Goal: Task Accomplishment & Management: Manage account settings

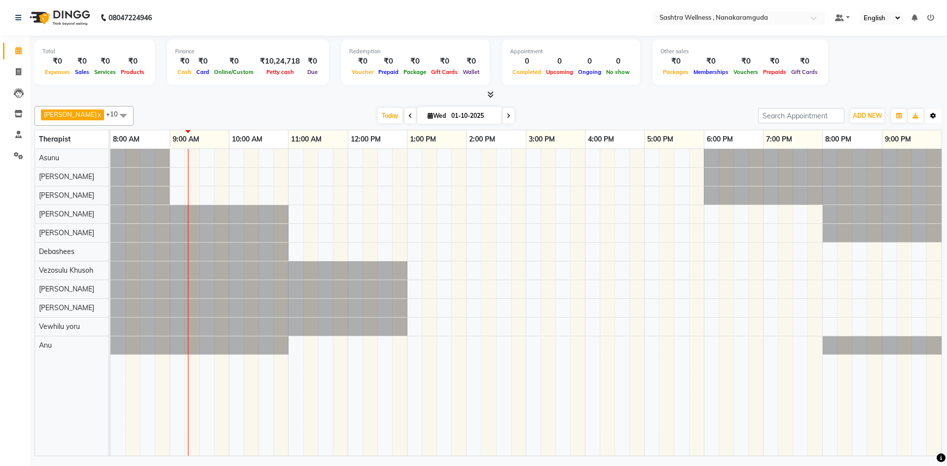
click at [935, 120] on button "Toggle Dropdown" at bounding box center [933, 116] width 16 height 14
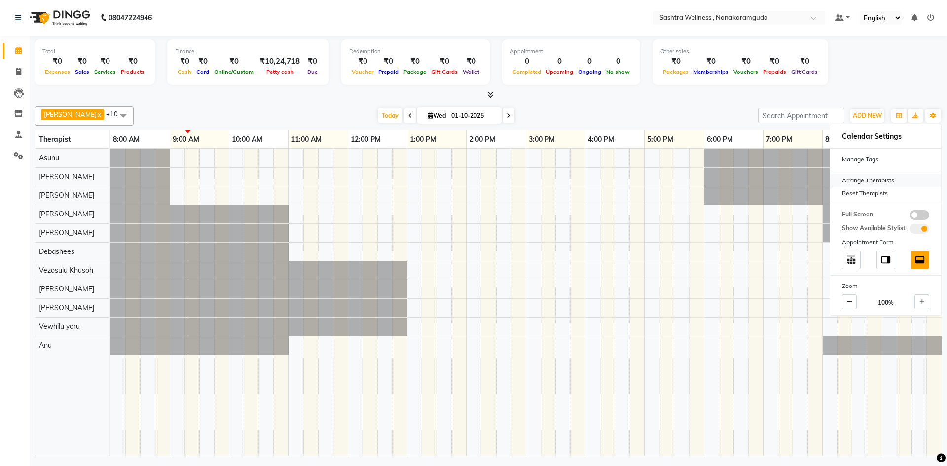
click at [865, 176] on div "Arrange Therapists" at bounding box center [885, 180] width 111 height 13
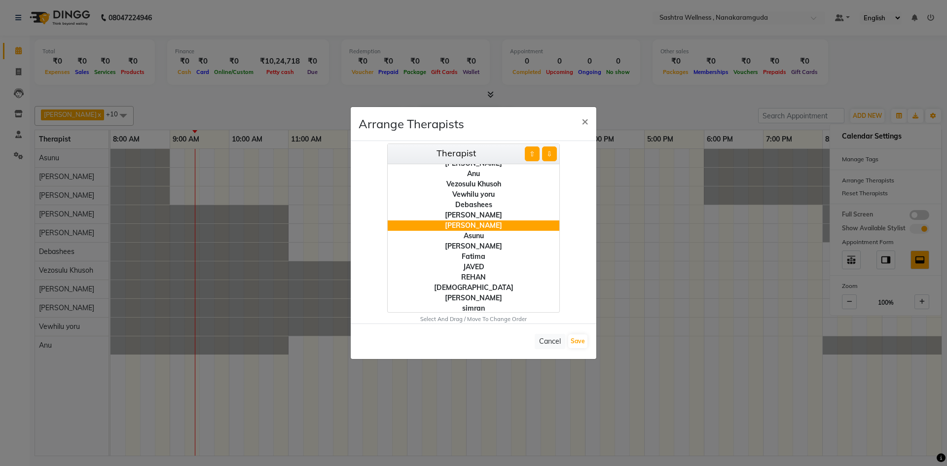
scroll to position [38, 0]
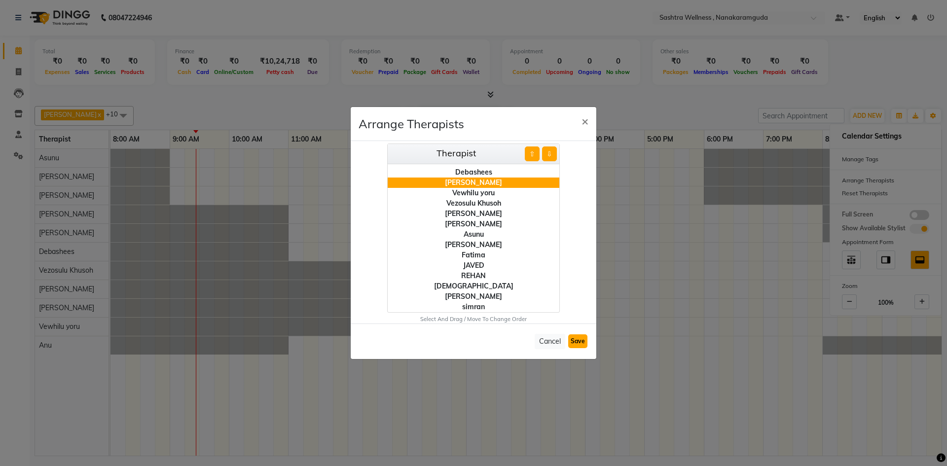
click at [576, 344] on button "Save" at bounding box center [577, 341] width 19 height 14
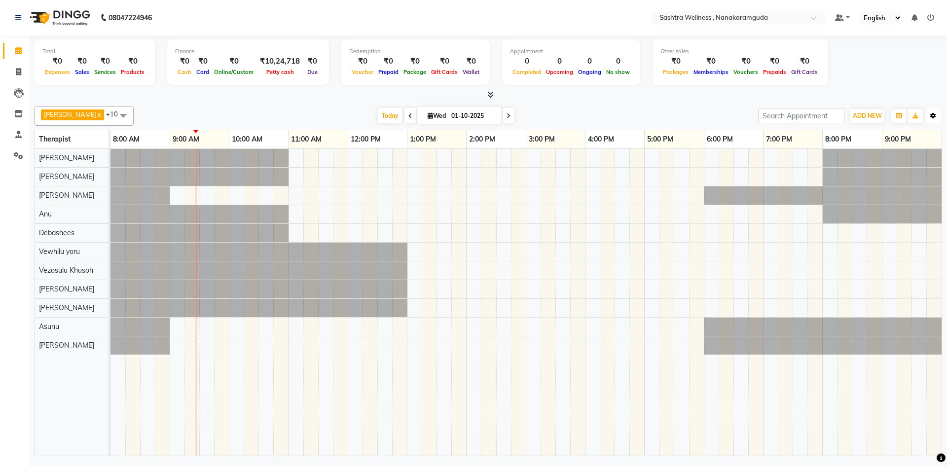
click at [934, 118] on icon "button" at bounding box center [933, 116] width 6 height 6
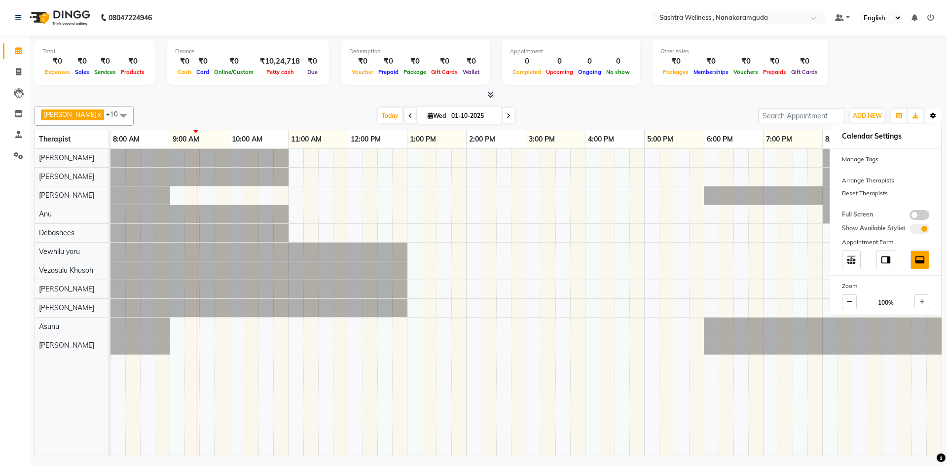
click at [934, 118] on icon "button" at bounding box center [933, 116] width 6 height 6
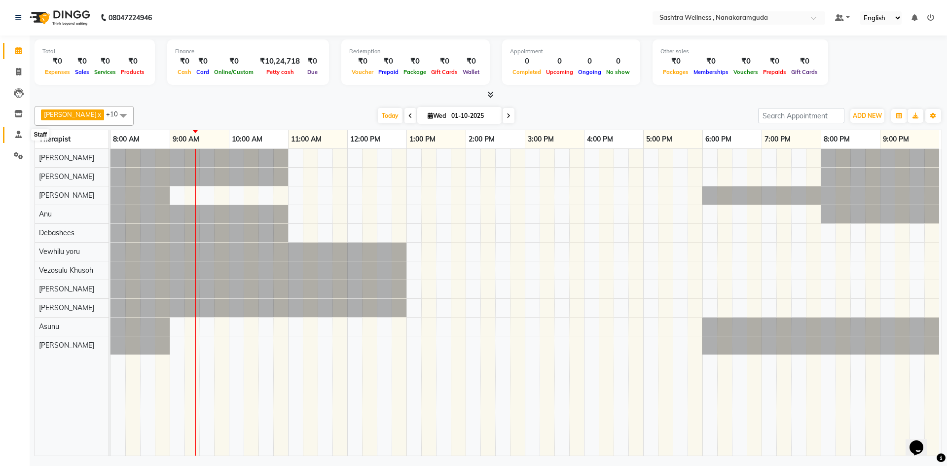
click at [21, 134] on icon at bounding box center [18, 134] width 6 height 7
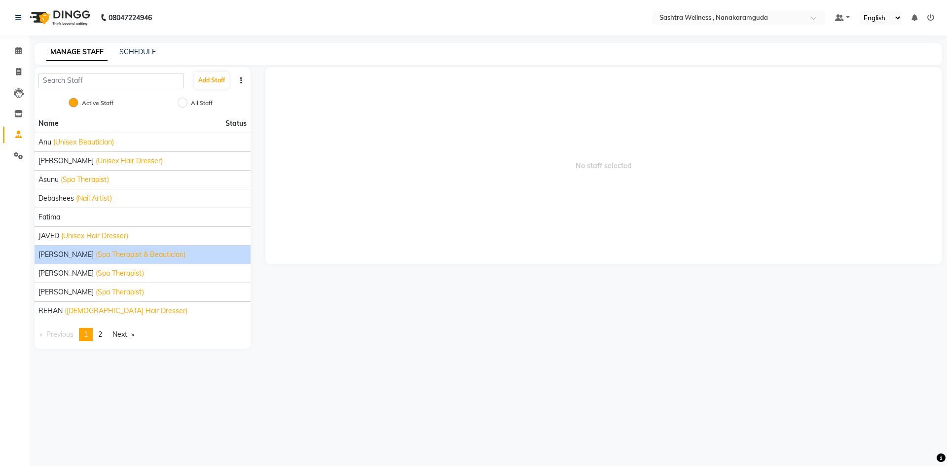
click at [96, 255] on span "(Spa Therapist & Beautician)" at bounding box center [141, 254] width 90 height 10
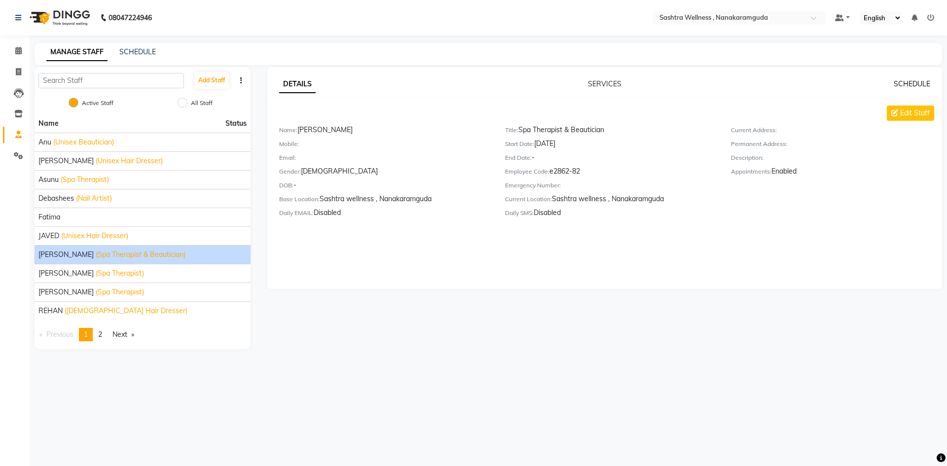
click at [910, 83] on link "SCHEDULE" at bounding box center [911, 83] width 36 height 9
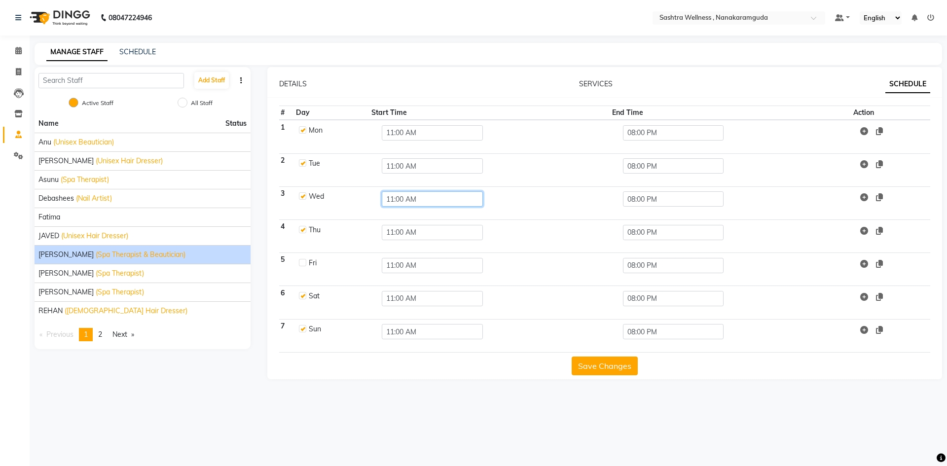
click at [444, 201] on input "11:00 AM" at bounding box center [432, 198] width 101 height 15
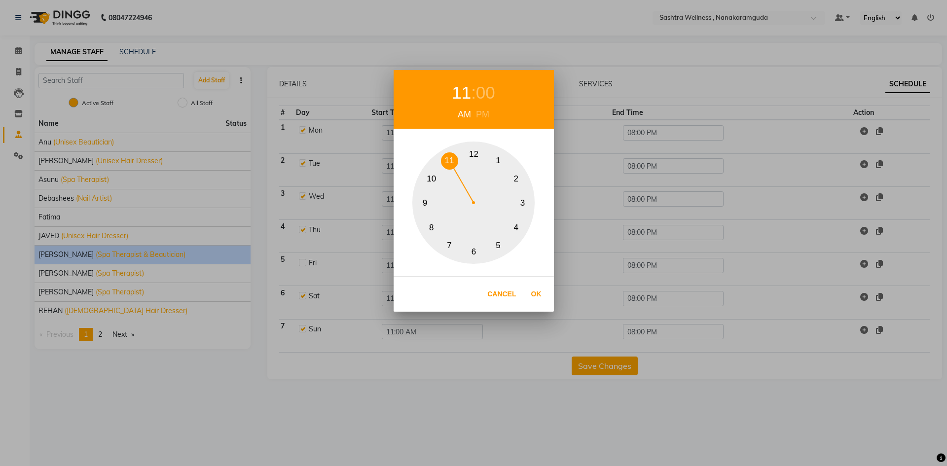
click at [428, 204] on button "9" at bounding box center [424, 202] width 17 height 17
click at [536, 292] on button "Ok" at bounding box center [536, 294] width 20 height 20
type input "09:00 AM"
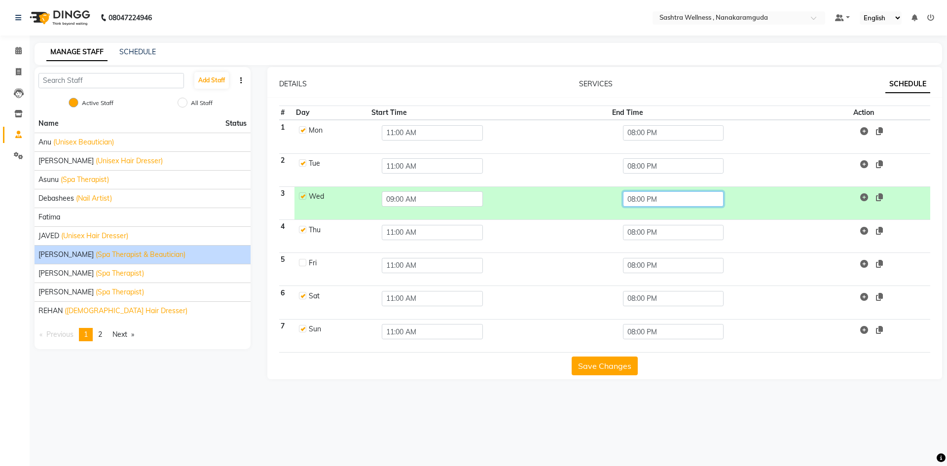
click at [652, 199] on input "08:00 PM" at bounding box center [673, 198] width 101 height 15
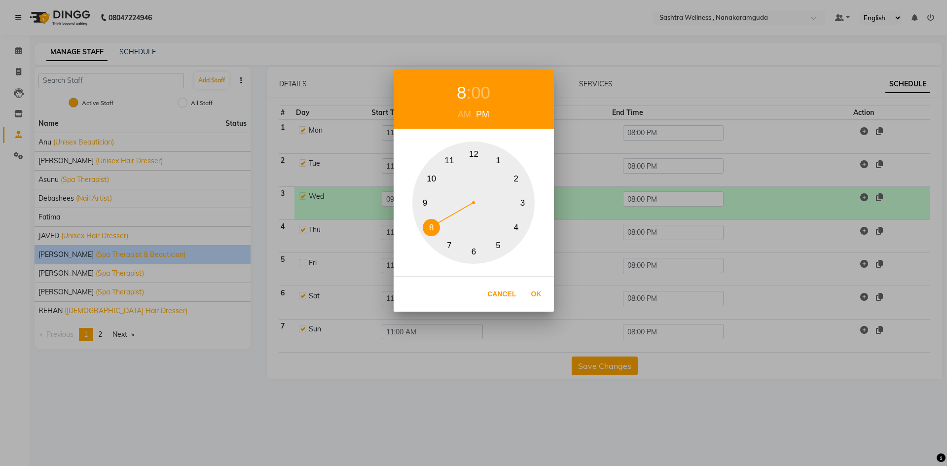
drag, startPoint x: 476, startPoint y: 246, endPoint x: 487, endPoint y: 260, distance: 17.3
click at [476, 248] on button "6" at bounding box center [473, 251] width 17 height 17
click at [537, 299] on button "Ok" at bounding box center [536, 294] width 20 height 20
type input "06:00 PM"
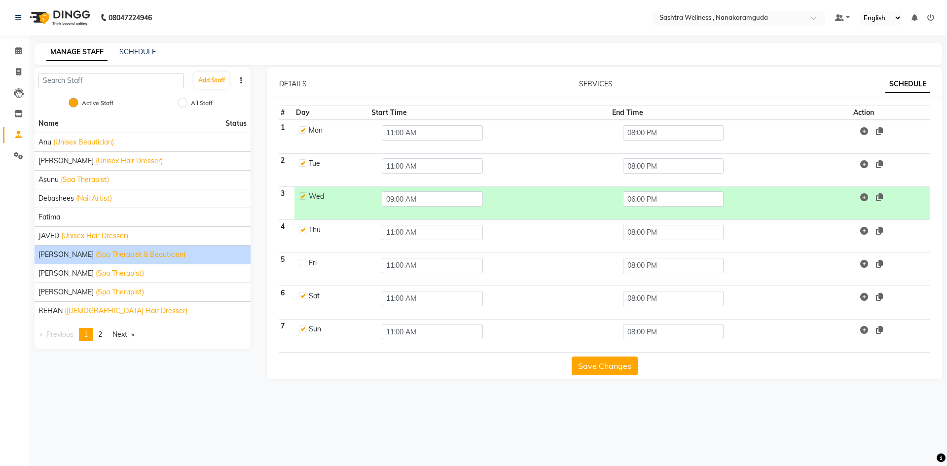
click at [612, 364] on button "Save Changes" at bounding box center [604, 365] width 66 height 19
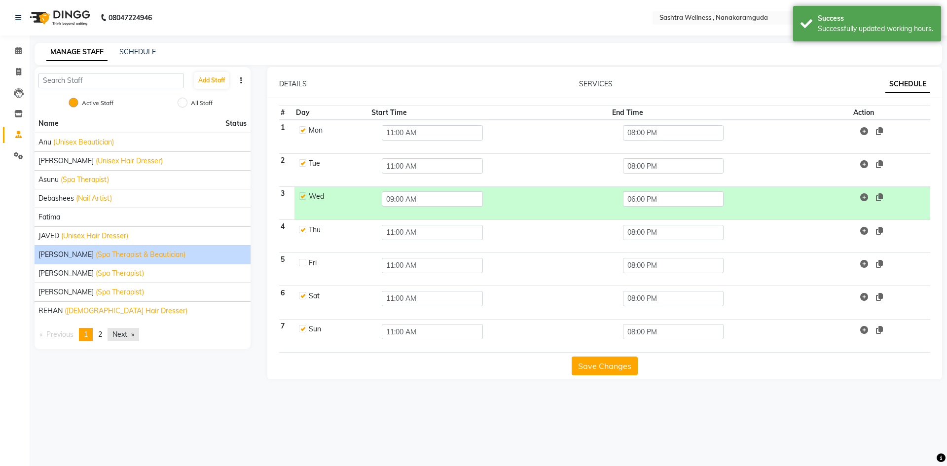
click at [110, 333] on link "Next page" at bounding box center [123, 334] width 32 height 13
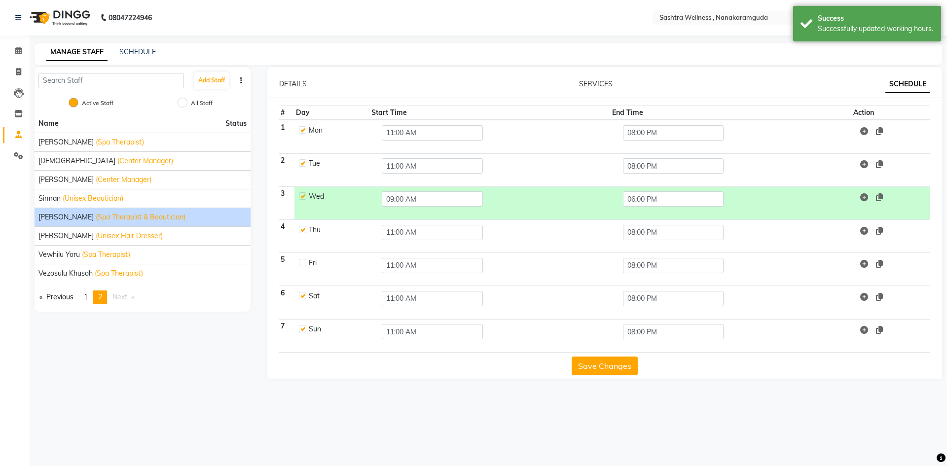
click at [96, 214] on span "(Spa Therapist & Beautician)" at bounding box center [141, 217] width 90 height 10
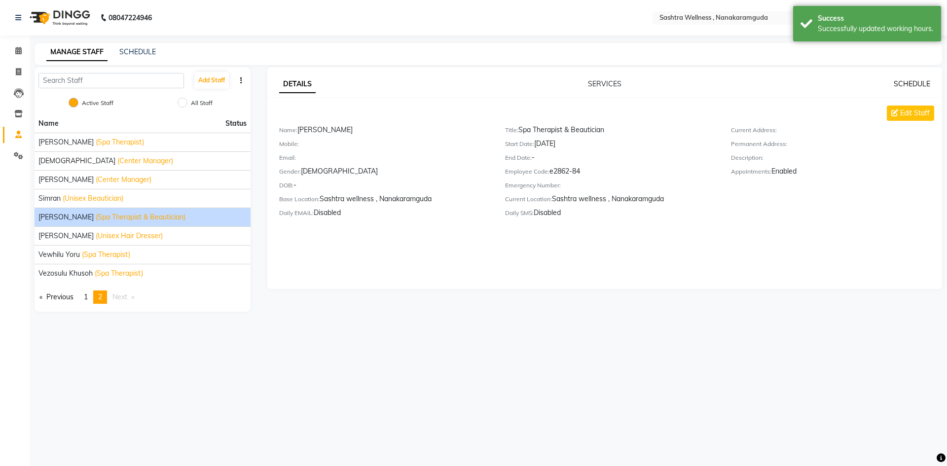
click at [907, 86] on link "SCHEDULE" at bounding box center [911, 83] width 36 height 9
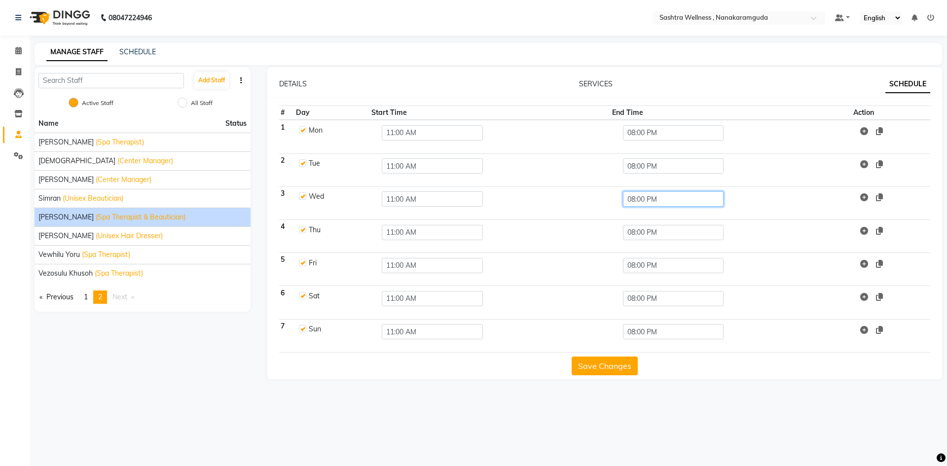
click at [645, 203] on input "08:00 PM" at bounding box center [673, 198] width 101 height 15
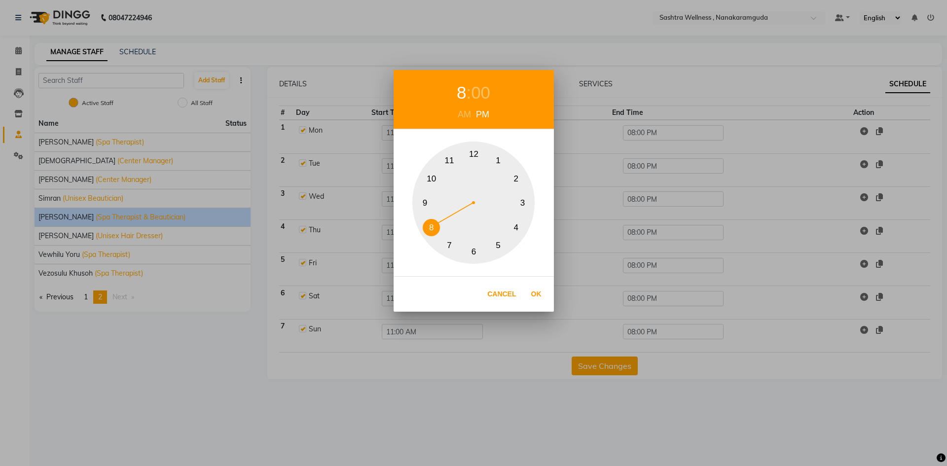
click at [468, 249] on button "6" at bounding box center [473, 251] width 17 height 17
click at [538, 292] on button "Ok" at bounding box center [536, 294] width 20 height 20
type input "06:00 PM"
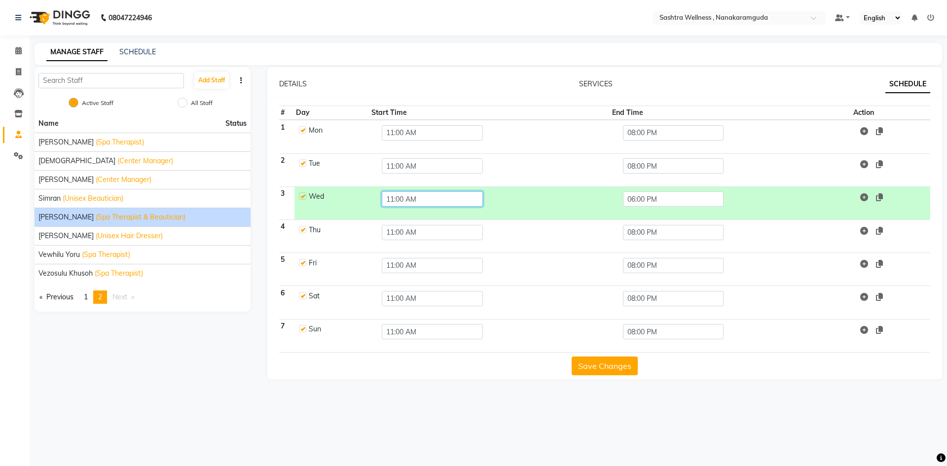
click at [425, 199] on input "11:00 AM" at bounding box center [432, 198] width 101 height 15
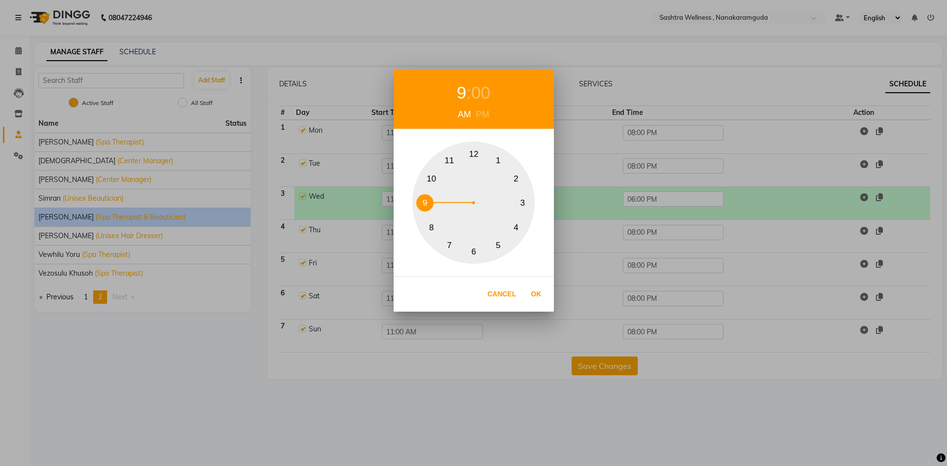
click at [426, 202] on button "9" at bounding box center [424, 202] width 17 height 17
click at [535, 293] on button "Ok" at bounding box center [536, 294] width 20 height 20
type input "09:00 AM"
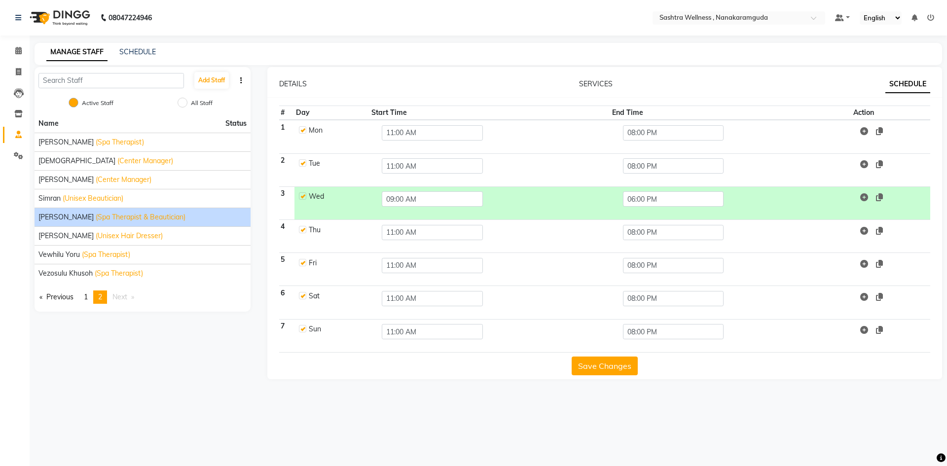
click at [588, 357] on button "Save Changes" at bounding box center [604, 365] width 66 height 19
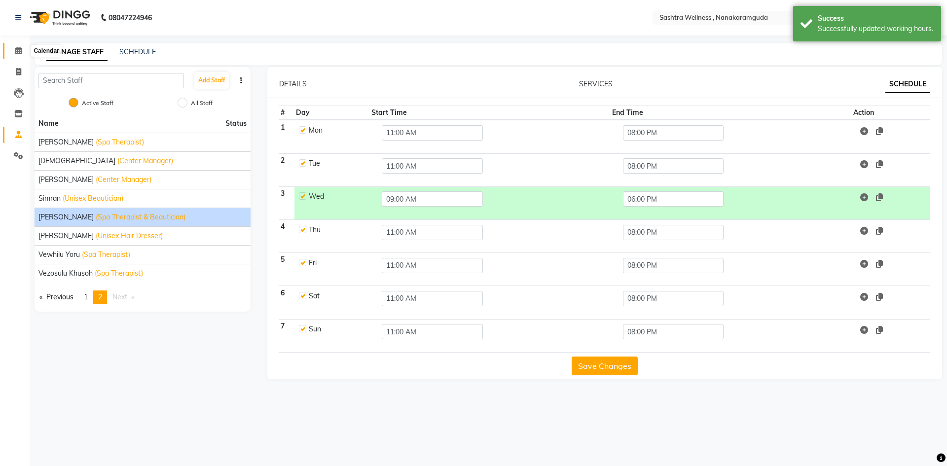
click at [22, 49] on span at bounding box center [18, 50] width 17 height 11
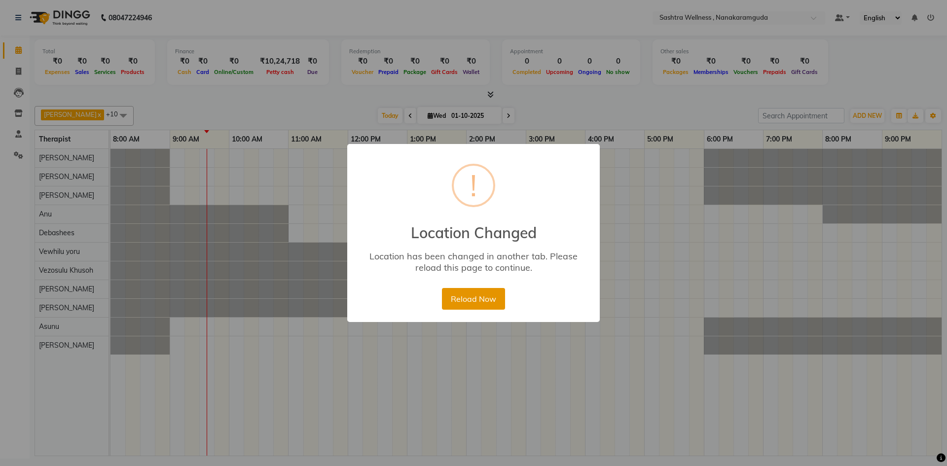
click at [475, 297] on button "Reload Now" at bounding box center [473, 299] width 63 height 22
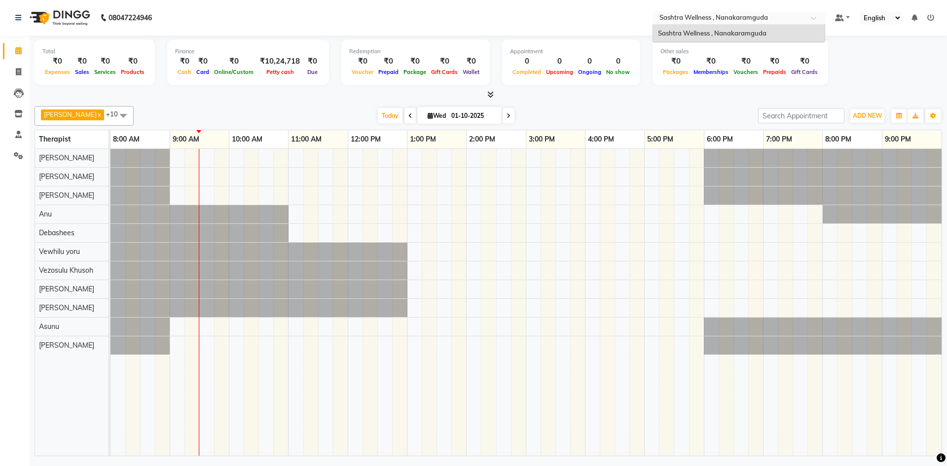
click at [784, 20] on input "text" at bounding box center [728, 19] width 143 height 10
click at [935, 18] on ul "Default Panel My Panel English ENGLISH Español العربية मराठी हिंदी ગુજરાતી தமிழ…" at bounding box center [884, 17] width 109 height 13
click at [930, 17] on icon at bounding box center [930, 17] width 7 height 7
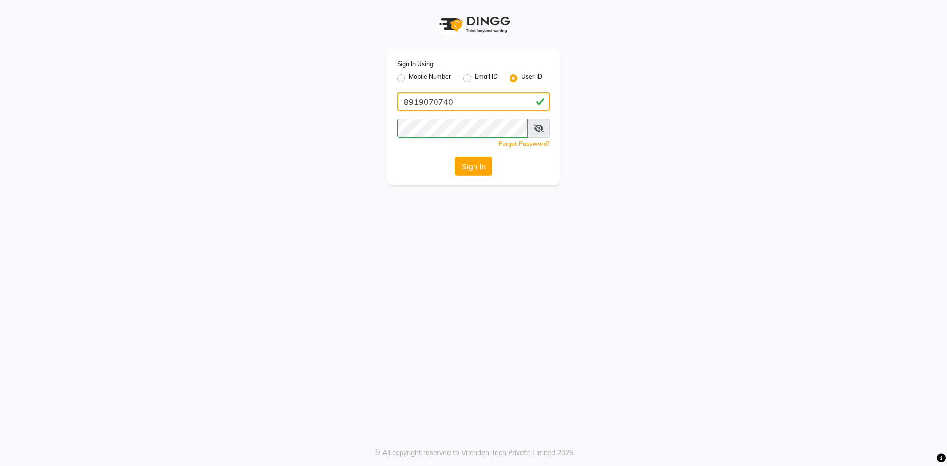
click at [467, 98] on input "8919070740" at bounding box center [473, 101] width 153 height 19
type input "9281094731"
click at [480, 166] on button "Sign In" at bounding box center [473, 166] width 37 height 19
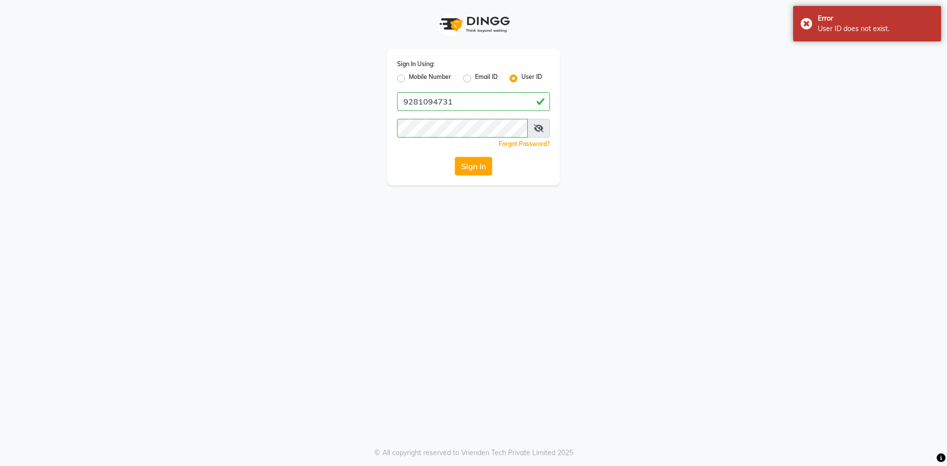
click at [409, 78] on label "Mobile Number" at bounding box center [430, 78] width 42 height 12
click at [409, 78] on input "Mobile Number" at bounding box center [412, 75] width 6 height 6
radio input "true"
radio input "false"
click at [453, 106] on input "Username" at bounding box center [490, 101] width 120 height 19
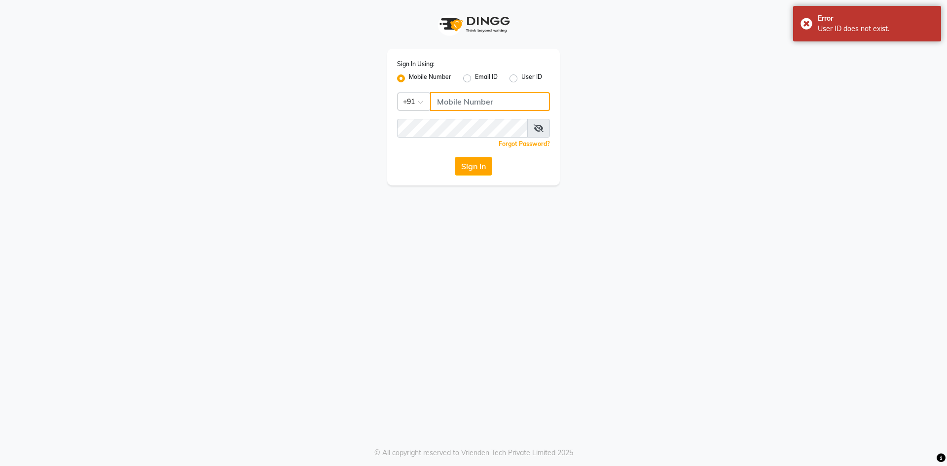
type input "9281094731"
click at [476, 168] on button "Sign In" at bounding box center [473, 166] width 37 height 19
